Goal: Task Accomplishment & Management: Manage account settings

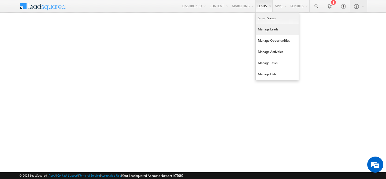
click at [262, 31] on link "Manage Leads" at bounding box center [276, 29] width 43 height 11
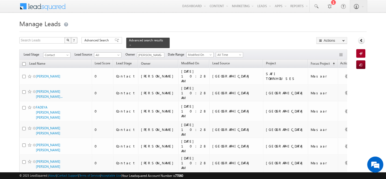
click at [23, 62] on input "checkbox" at bounding box center [23, 63] width 3 height 3
checkbox input "true"
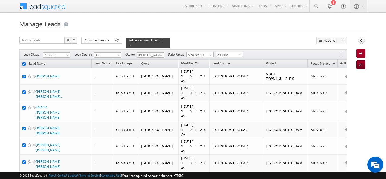
checkbox input "true"
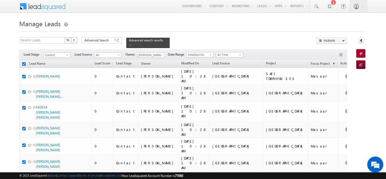
checkbox input "true"
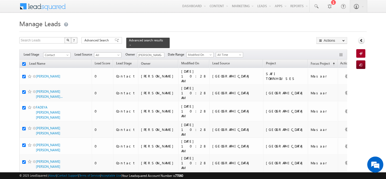
checkbox input "true"
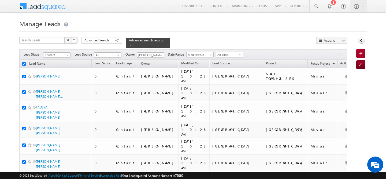
checkbox input "true"
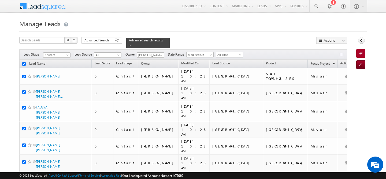
checkbox input "true"
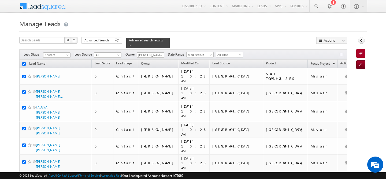
checkbox input "true"
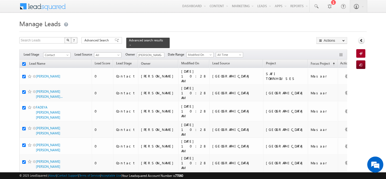
checkbox input "true"
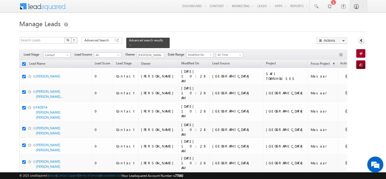
checkbox input "true"
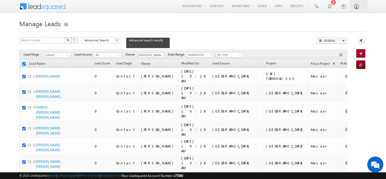
checkbox input "true"
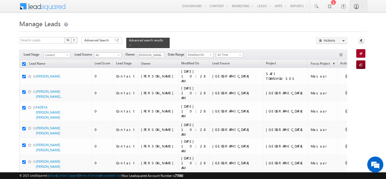
checkbox input "true"
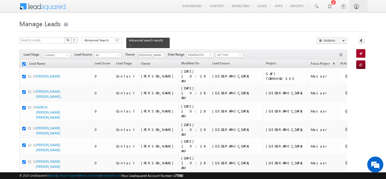
checkbox input "true"
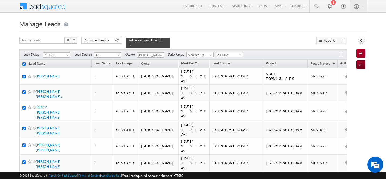
checkbox input "true"
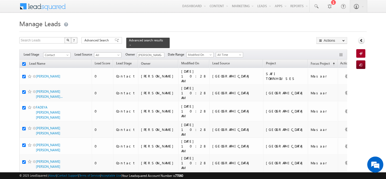
checkbox input "true"
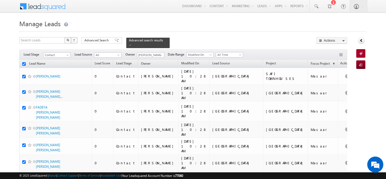
checkbox input "true"
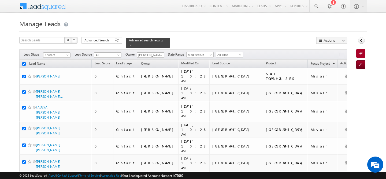
checkbox input "true"
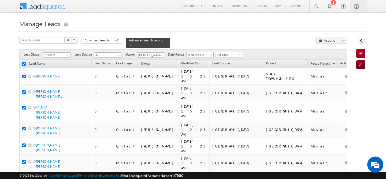
checkbox input "true"
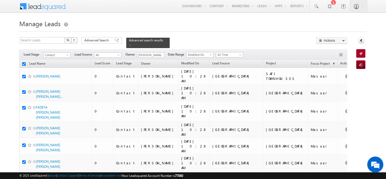
checkbox input "true"
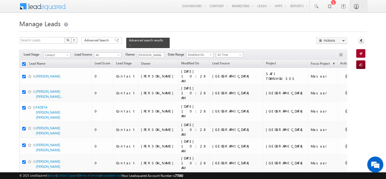
checkbox input "true"
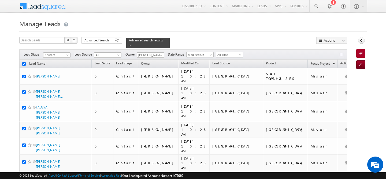
checkbox input "true"
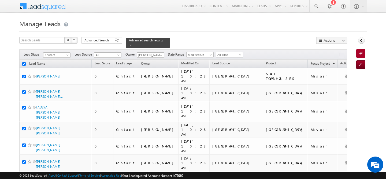
checkbox input "true"
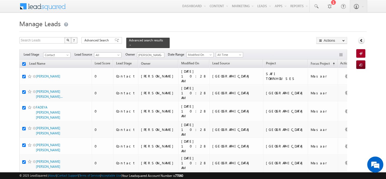
checkbox input "true"
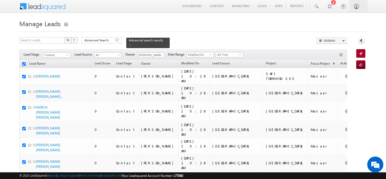
checkbox input "true"
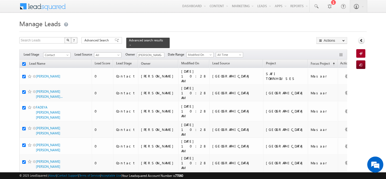
checkbox input "true"
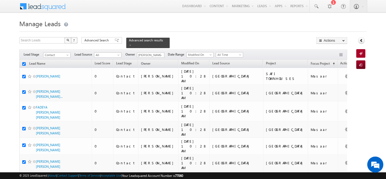
checkbox input "true"
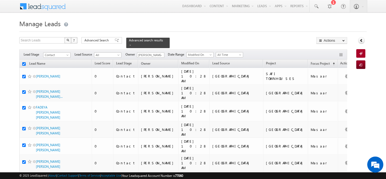
checkbox input "true"
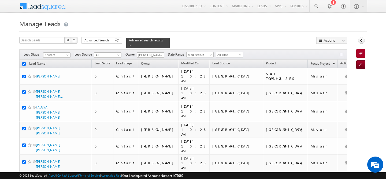
checkbox input "true"
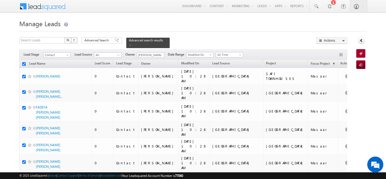
checkbox input "true"
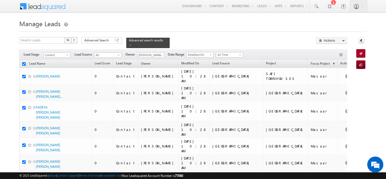
checkbox input "true"
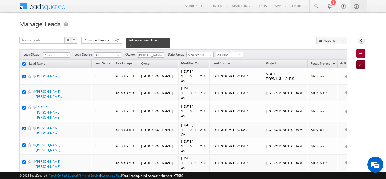
checkbox input "true"
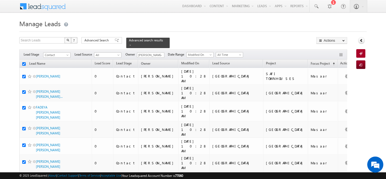
checkbox input "true"
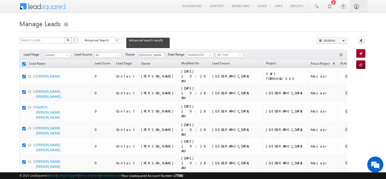
checkbox input "true"
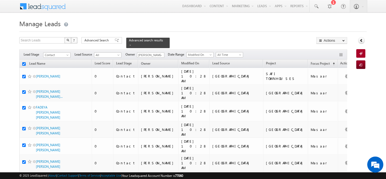
checkbox input "true"
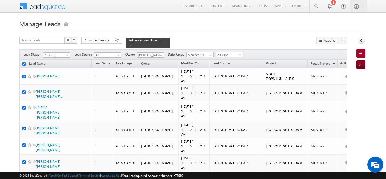
checkbox input "true"
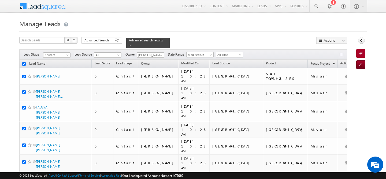
checkbox input "true"
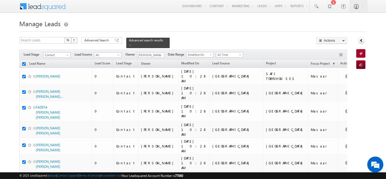
checkbox input "true"
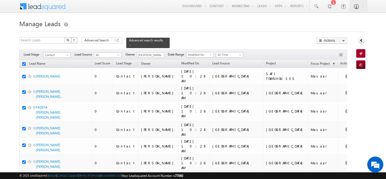
checkbox input "true"
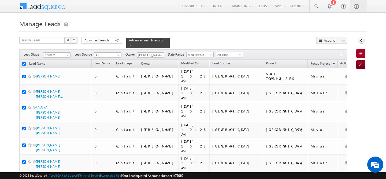
checkbox input "true"
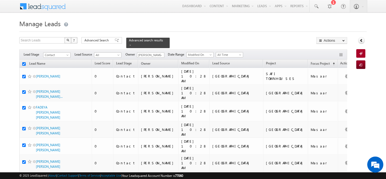
checkbox input "true"
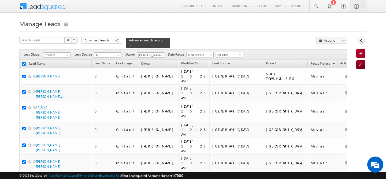
checkbox input "true"
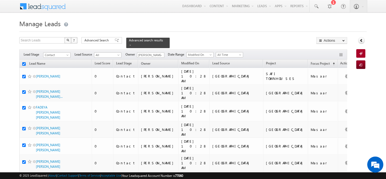
checkbox input "true"
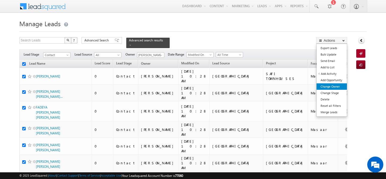
click at [330, 86] on link "Change Owner" at bounding box center [331, 87] width 30 height 6
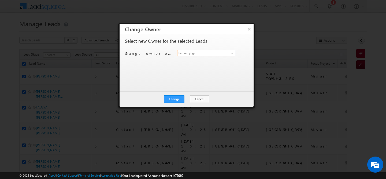
click at [210, 56] on input "hemant yogi" at bounding box center [206, 53] width 58 height 6
click at [193, 60] on link "[PERSON_NAME] [PERSON_NAME][EMAIL_ADDRESS][PERSON_NAME][DOMAIN_NAME]" at bounding box center [206, 61] width 58 height 10
click at [175, 99] on button "Change" at bounding box center [174, 99] width 20 height 7
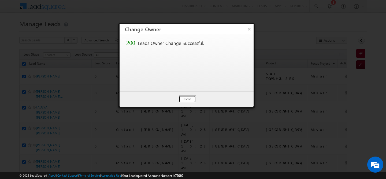
click at [183, 99] on button "Close" at bounding box center [187, 99] width 17 height 7
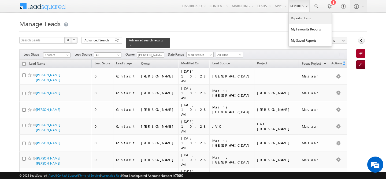
click at [301, 20] on link "Reports Home" at bounding box center [309, 18] width 43 height 11
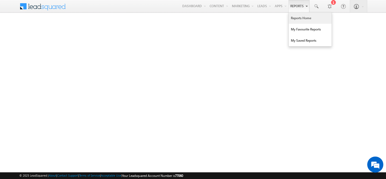
click at [296, 16] on link "Reports Home" at bounding box center [309, 18] width 43 height 11
